Goal: Task Accomplishment & Management: Manage account settings

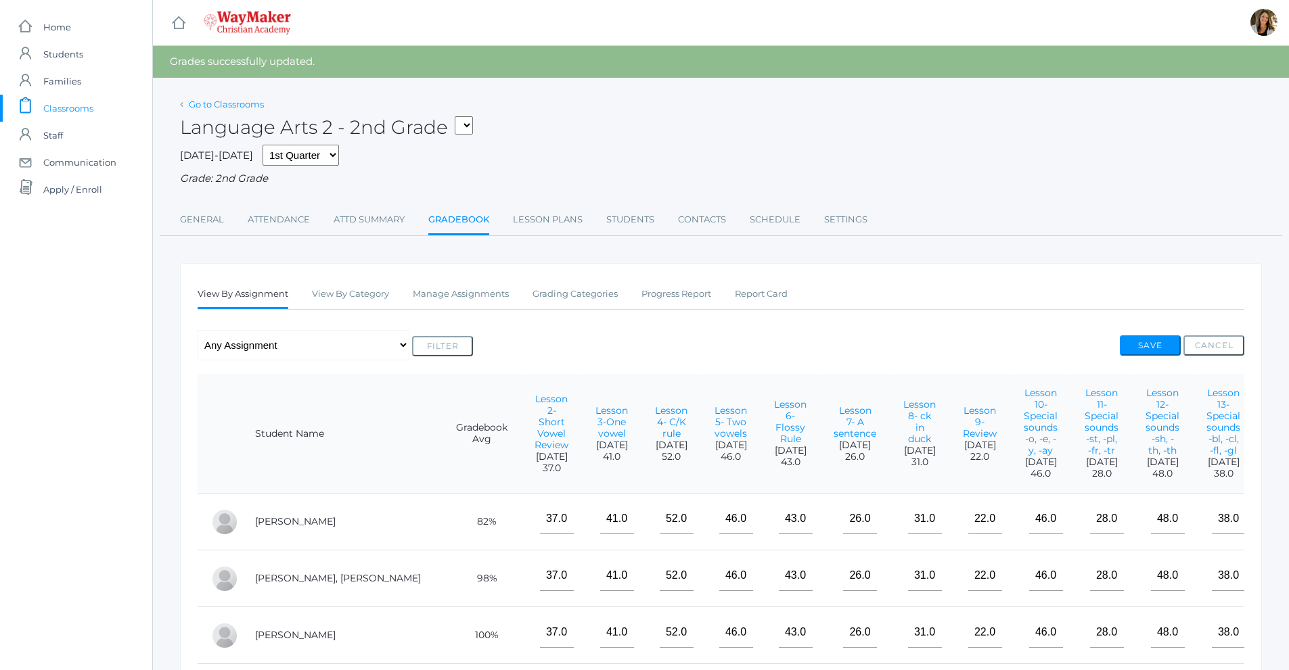
click at [224, 106] on link "Go to Classrooms" at bounding box center [226, 104] width 75 height 11
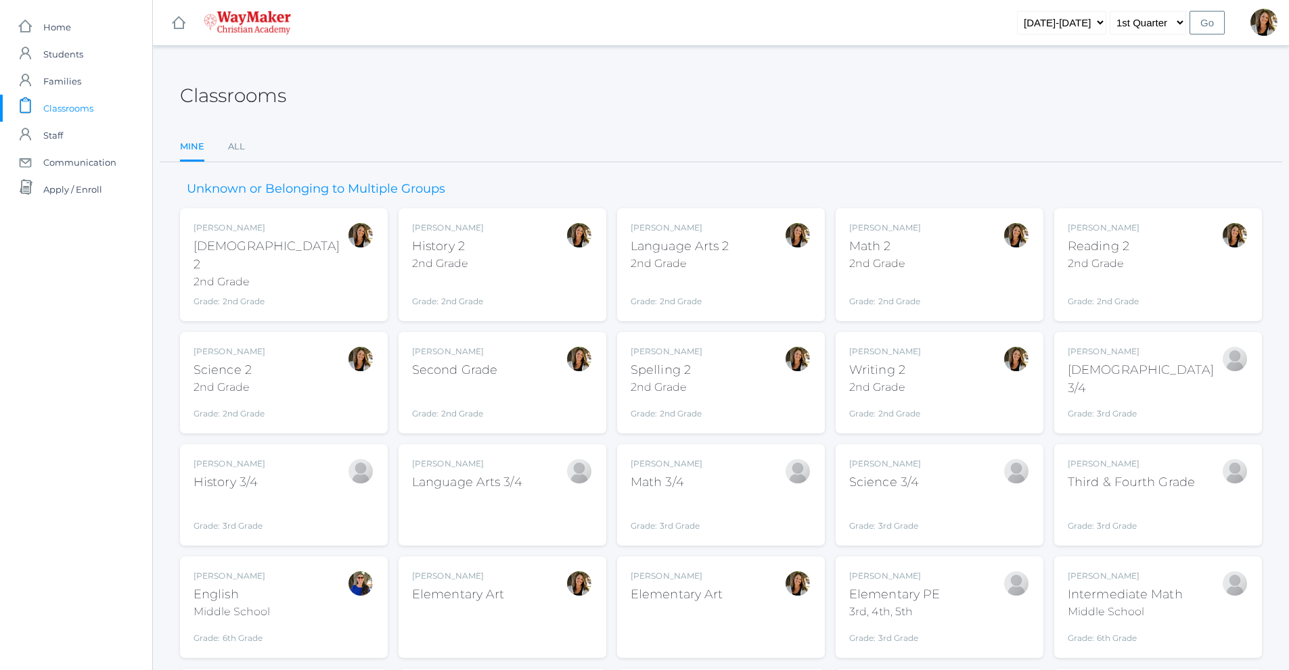
scroll to position [68, 0]
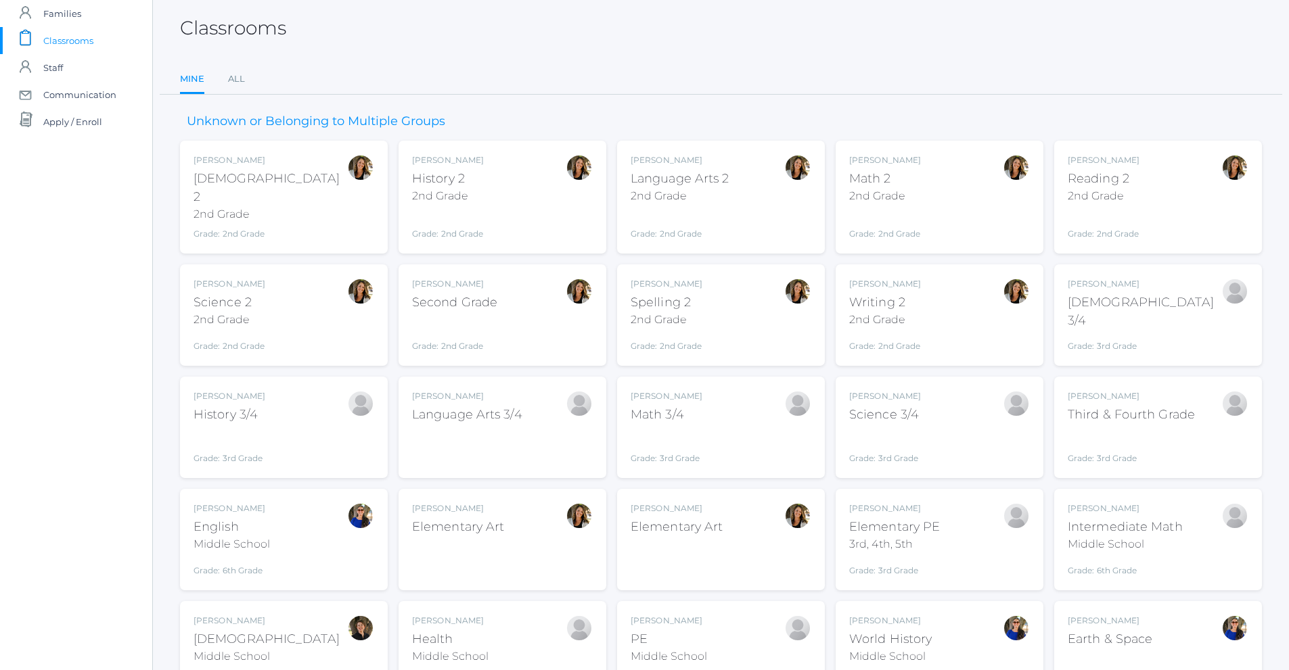
click at [880, 185] on div "Math 2" at bounding box center [885, 179] width 72 height 18
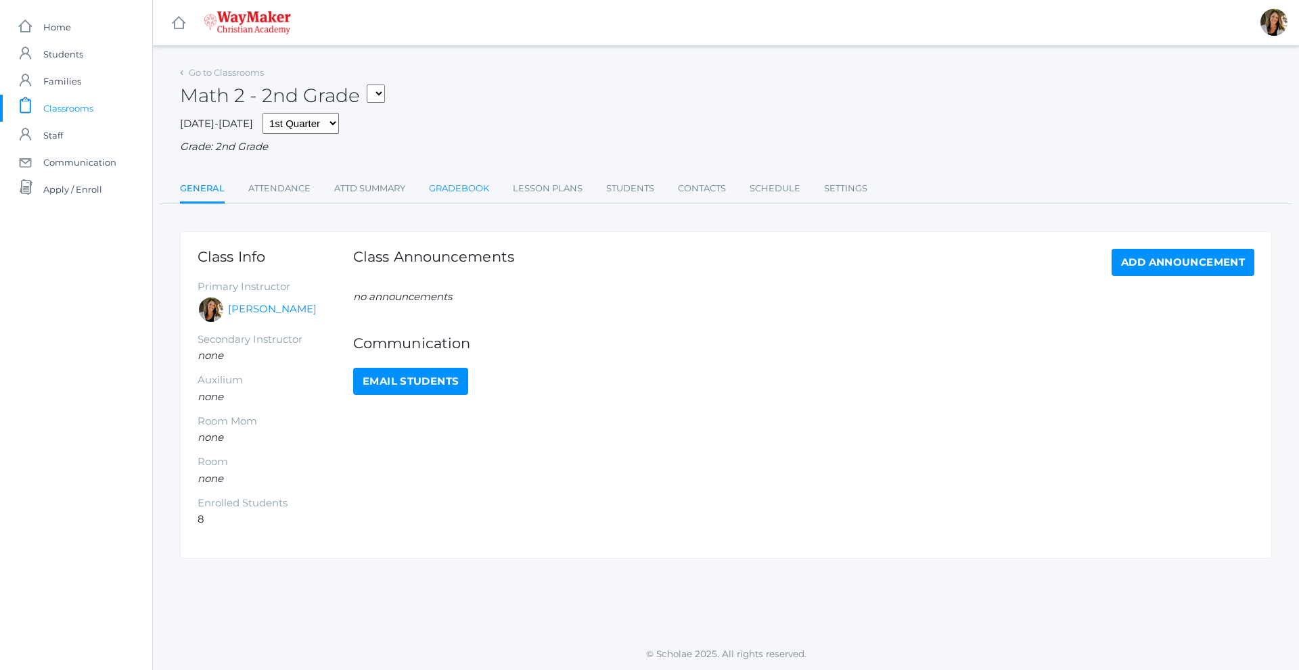
click at [473, 191] on link "Gradebook" at bounding box center [459, 188] width 60 height 27
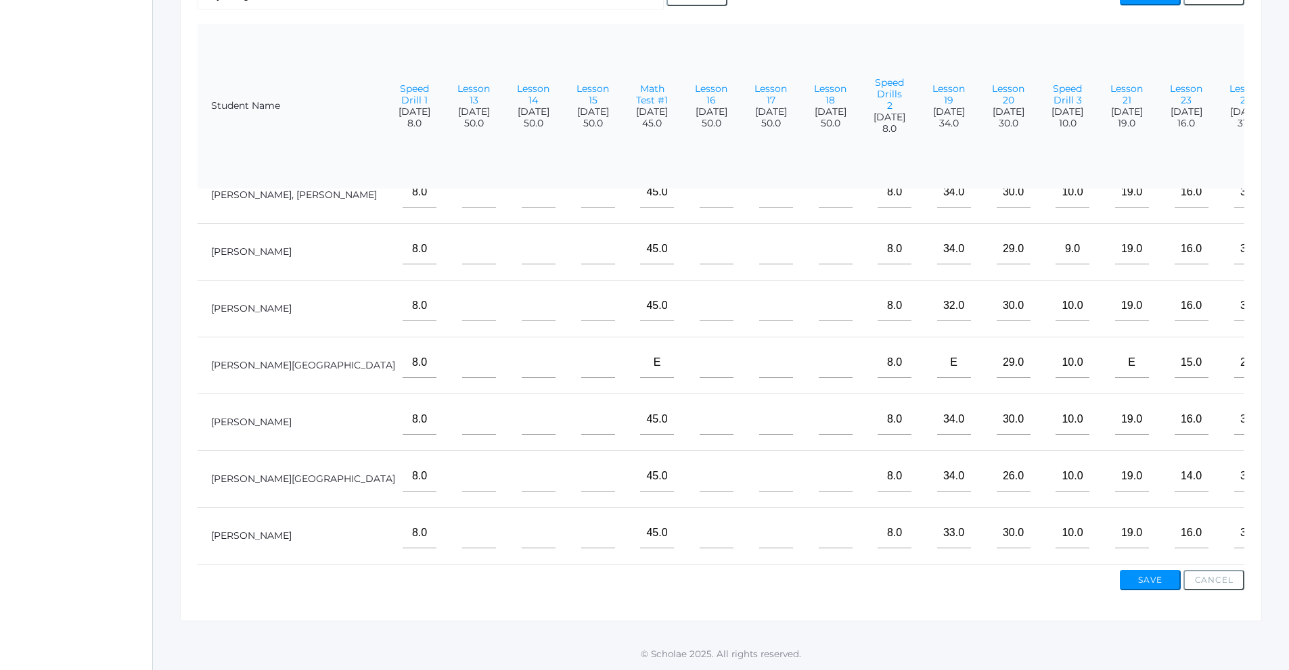
scroll to position [0, 873]
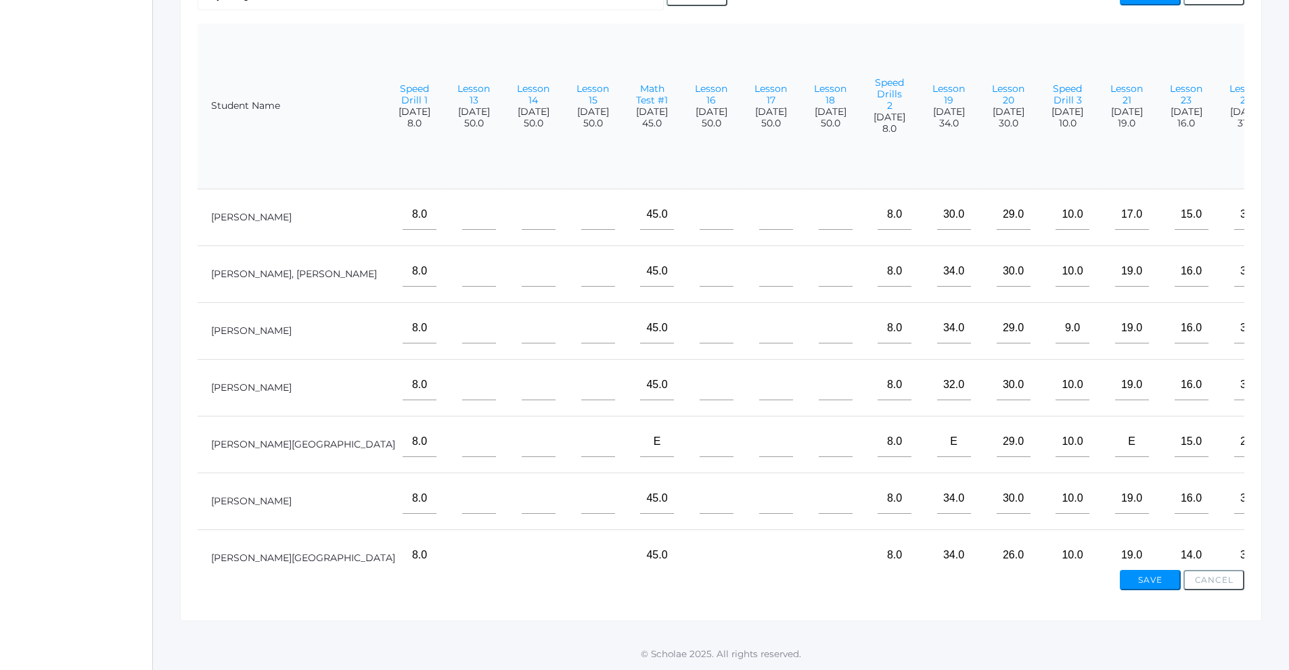
click at [1293, 216] on input"] "text" at bounding box center [1310, 215] width 34 height 30
click at [1293, 388] on input"] "text" at bounding box center [1310, 385] width 34 height 30
type input"] "10"
click at [1293, 503] on input"] "text" at bounding box center [1310, 499] width 34 height 30
type input"] "10"
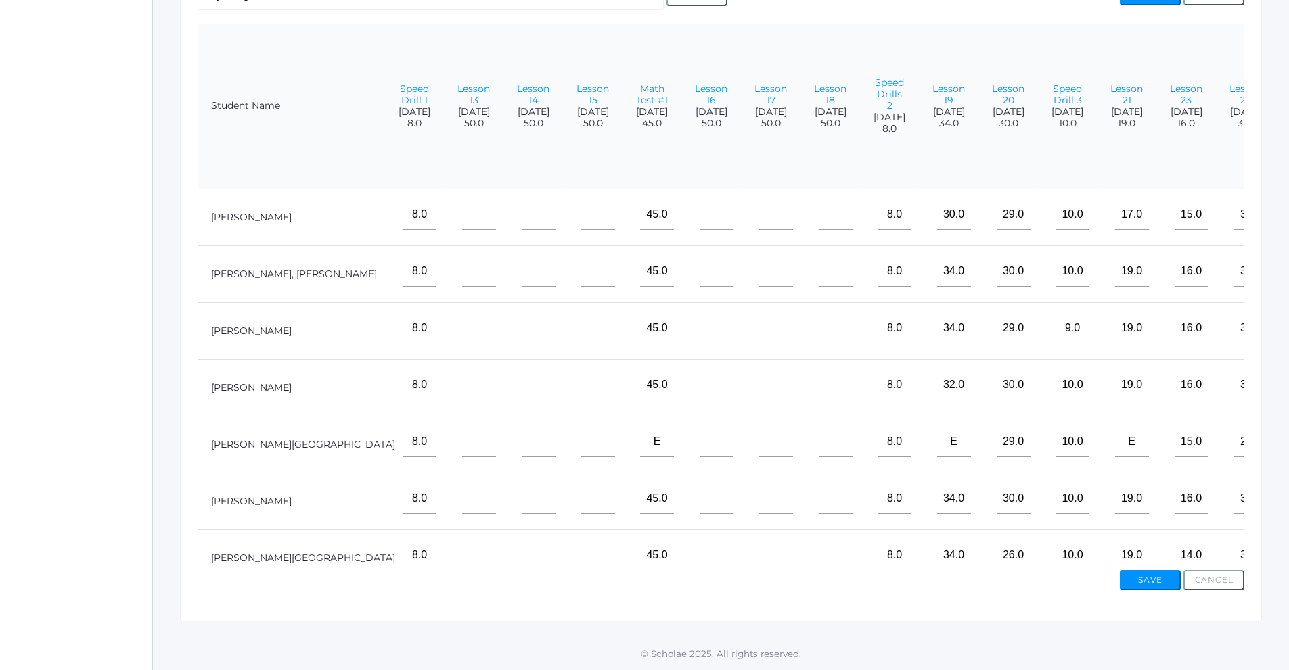
click at [1293, 330] on input"] "text" at bounding box center [1310, 328] width 34 height 30
type input"] "10"
drag, startPoint x: 1189, startPoint y: 266, endPoint x: 1203, endPoint y: 266, distance: 14.2
click at [1275, 266] on td at bounding box center [1304, 274] width 59 height 57
click at [1293, 271] on input"] "text" at bounding box center [1310, 271] width 34 height 30
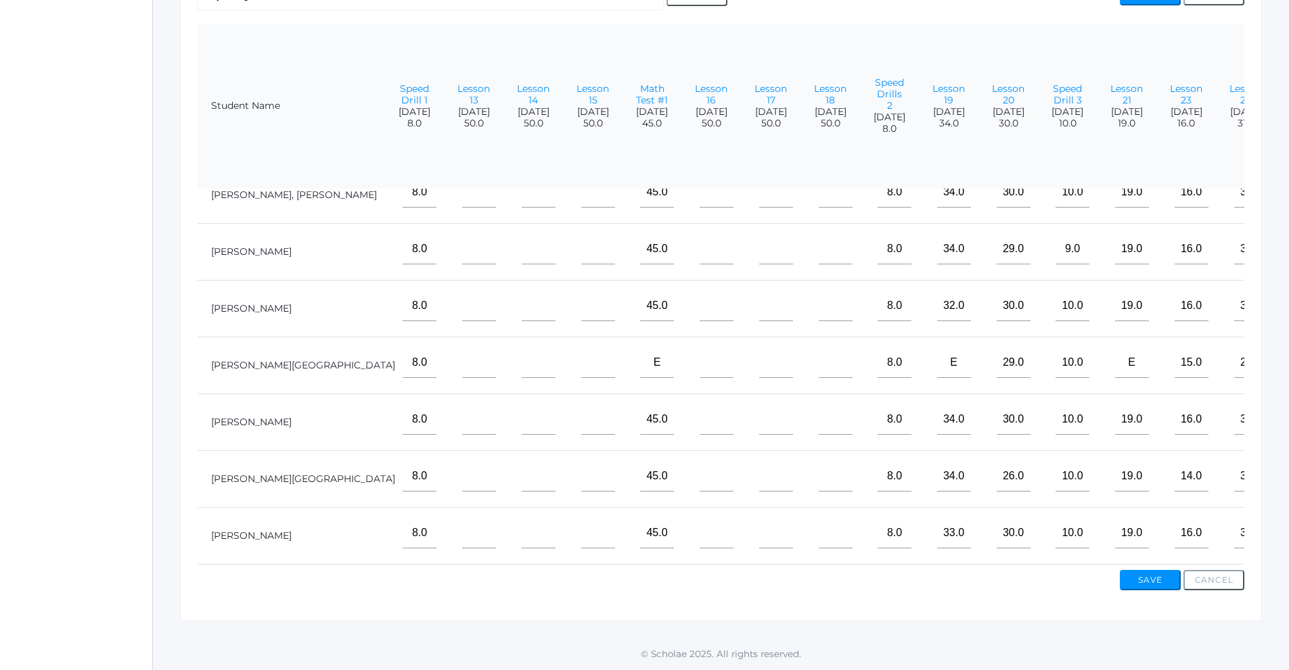
scroll to position [89, 873]
type input"] "10"
click at [1293, 533] on input"] "text" at bounding box center [1310, 533] width 34 height 30
type input"] "10"
click at [1293, 472] on input"] "text" at bounding box center [1310, 476] width 34 height 30
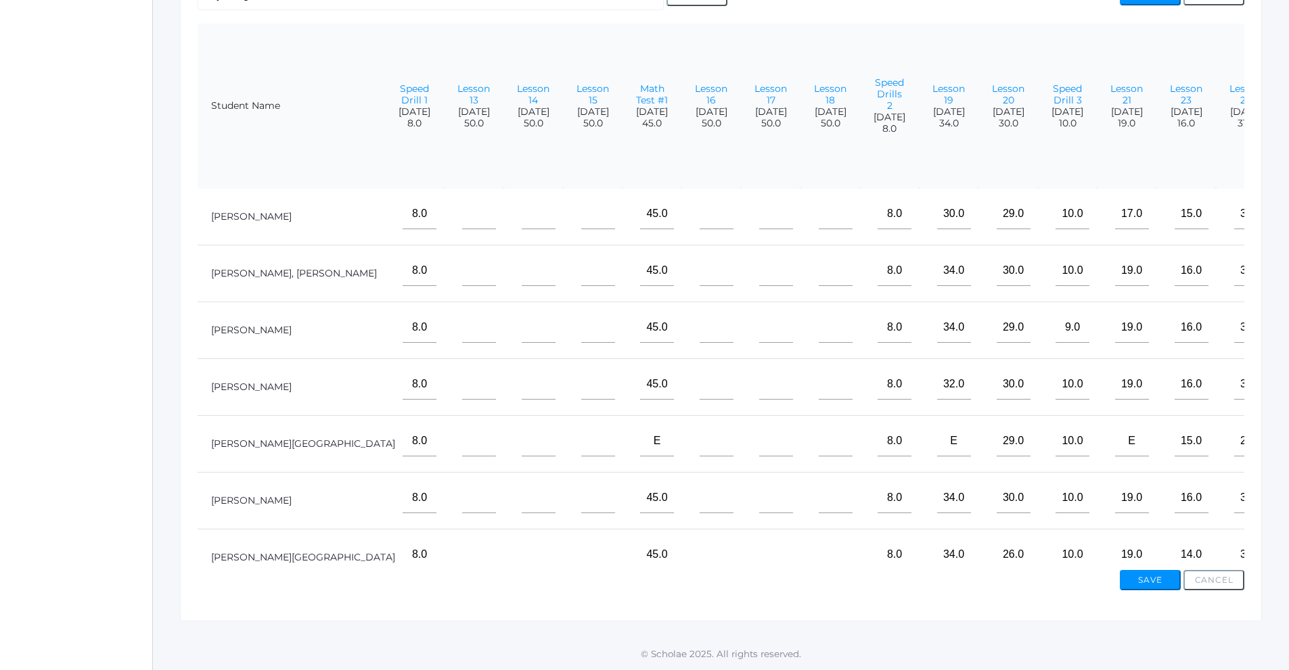
scroll to position [0, 873]
type input"] "9"
click at [1293, 430] on input"] "text" at bounding box center [1310, 442] width 34 height 30
type input"] "e"
click at [1293, 218] on input"] "text" at bounding box center [1310, 215] width 34 height 30
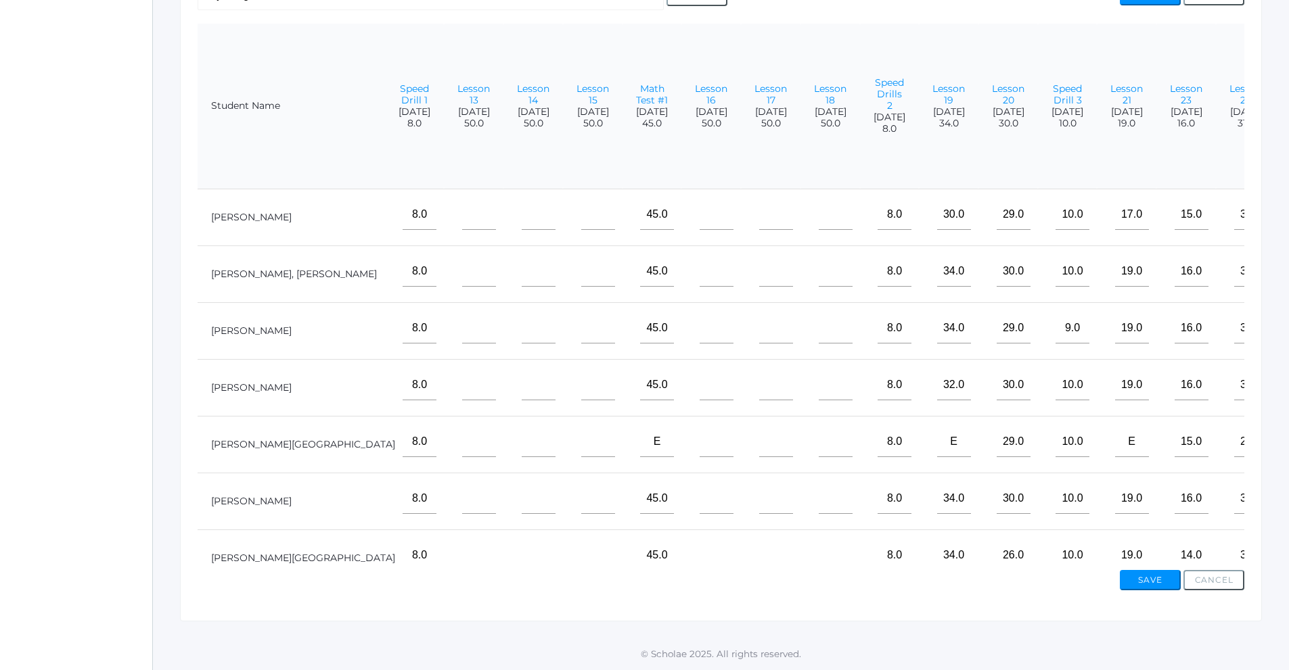
click at [1293, 218] on input"] "text" at bounding box center [1310, 215] width 34 height 30
type input"] "10"
click at [1154, 587] on button "Save" at bounding box center [1150, 580] width 61 height 20
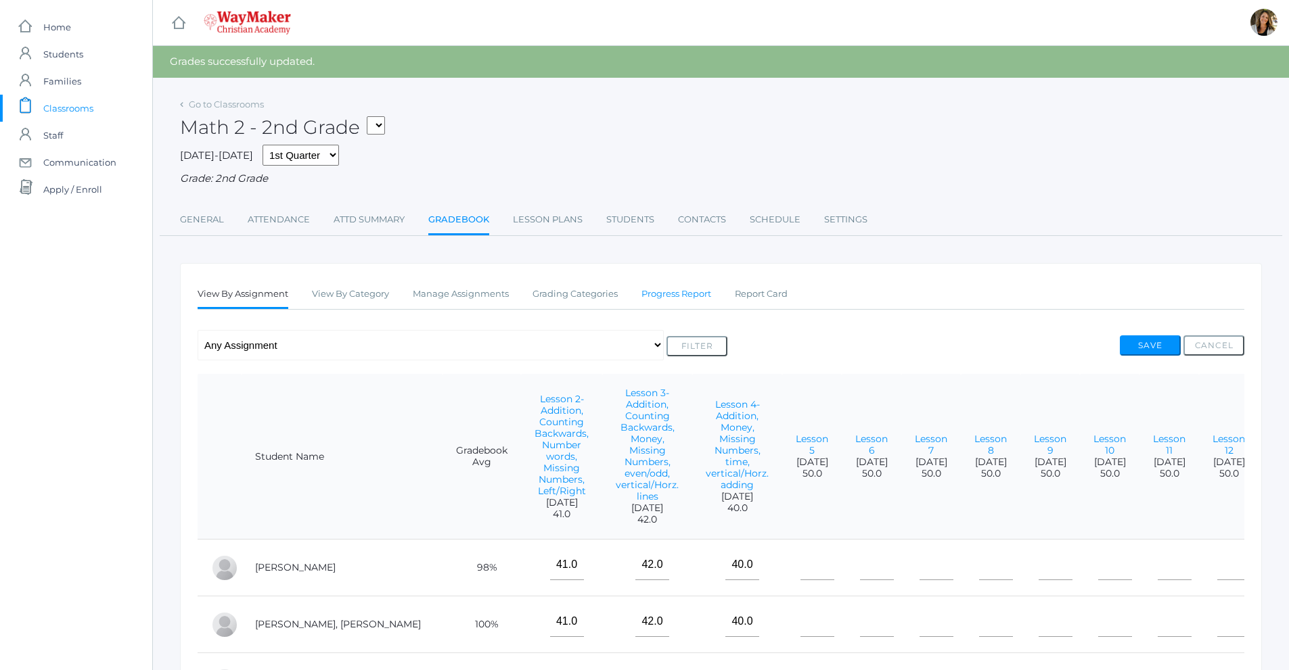
click at [690, 299] on link "Progress Report" at bounding box center [676, 294] width 70 height 27
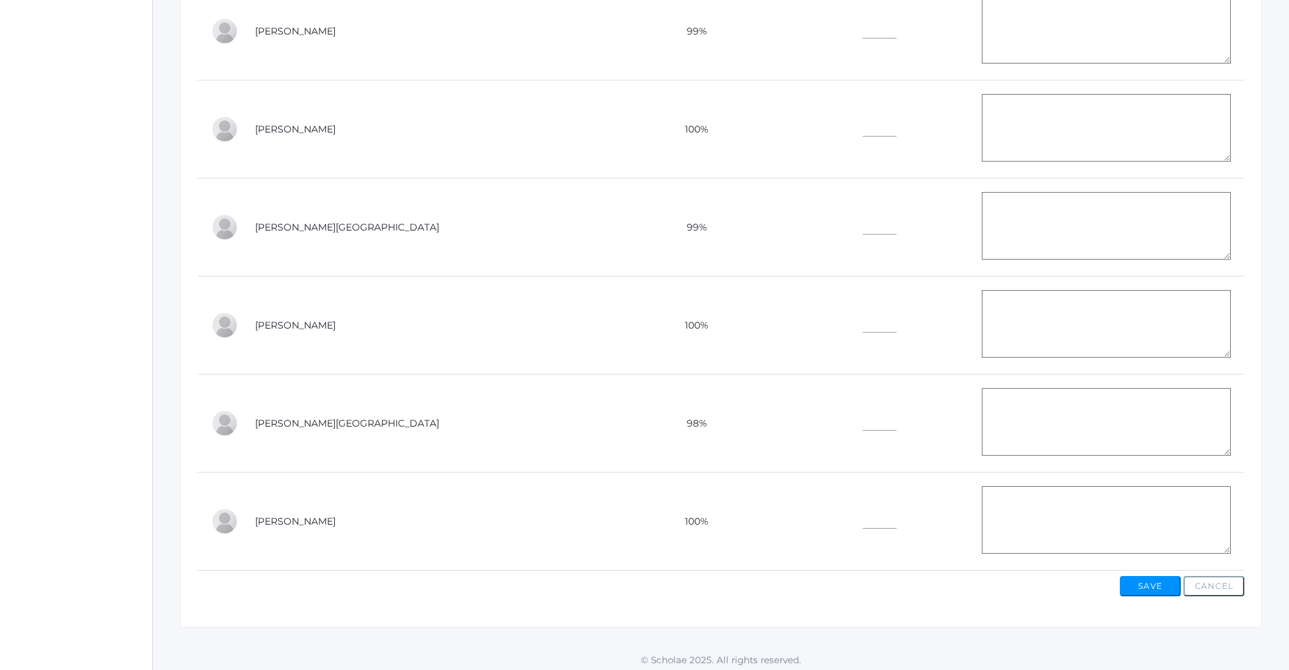
scroll to position [604, 0]
